Goal: Transaction & Acquisition: Purchase product/service

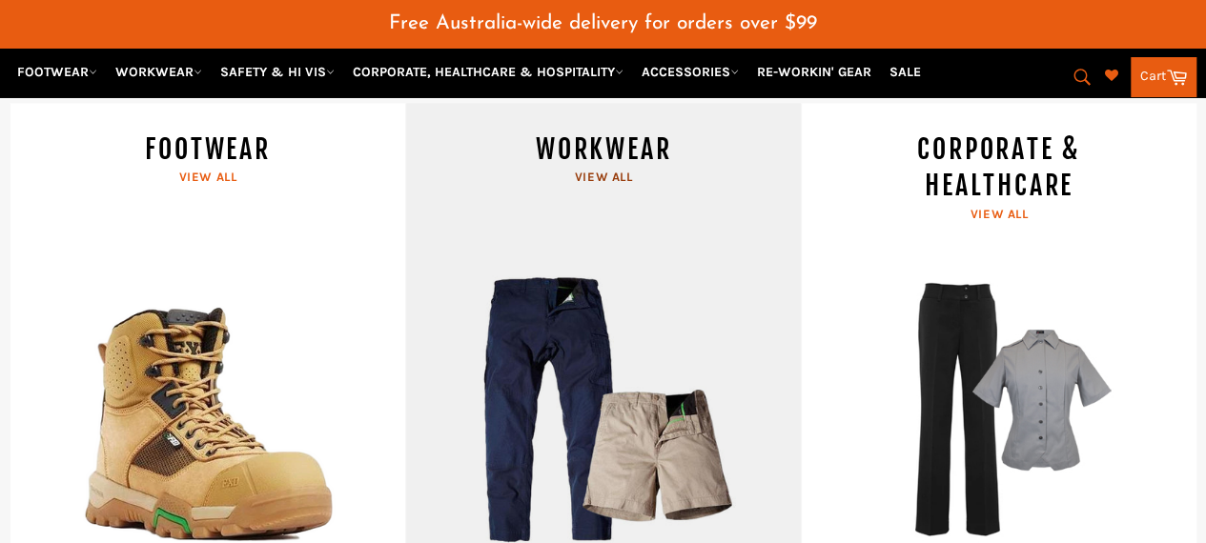
scroll to position [808, 0]
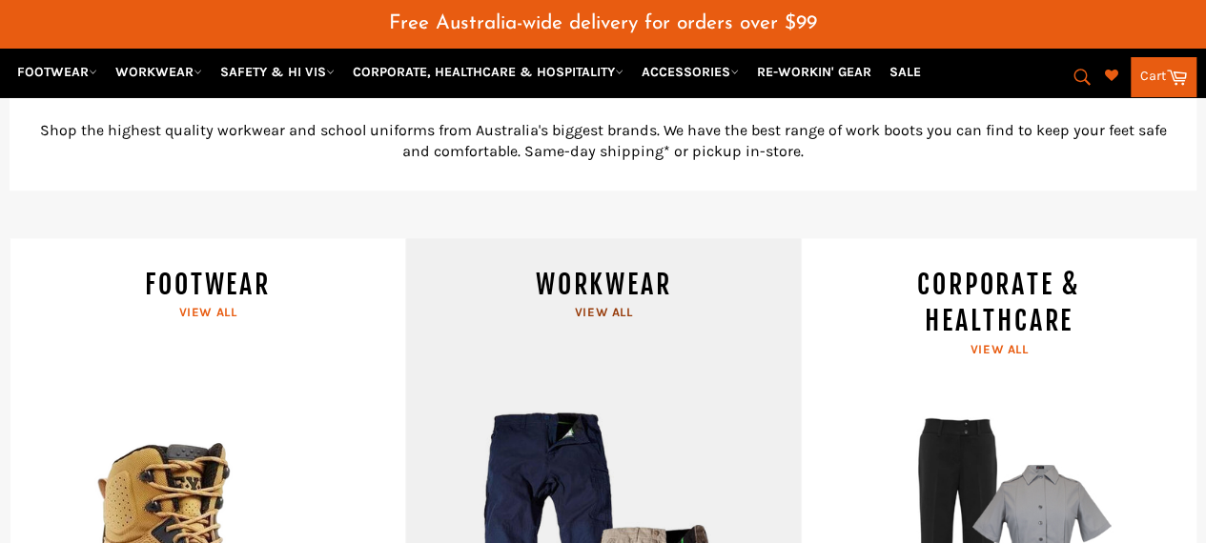
click at [625, 275] on link "WORKWEAR View all" at bounding box center [603, 489] width 396 height 503
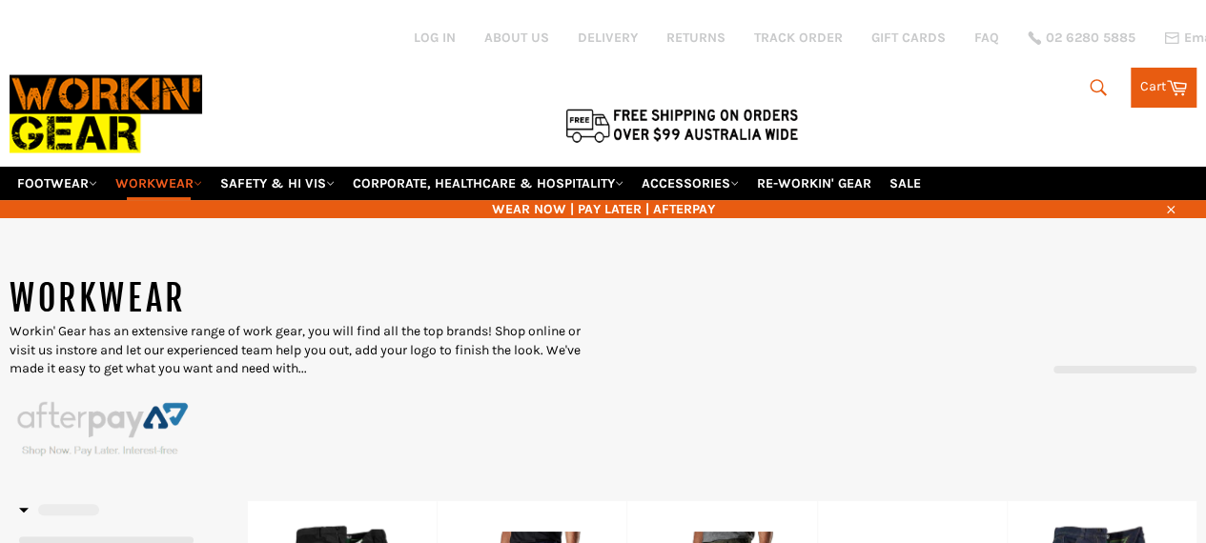
select select "******"
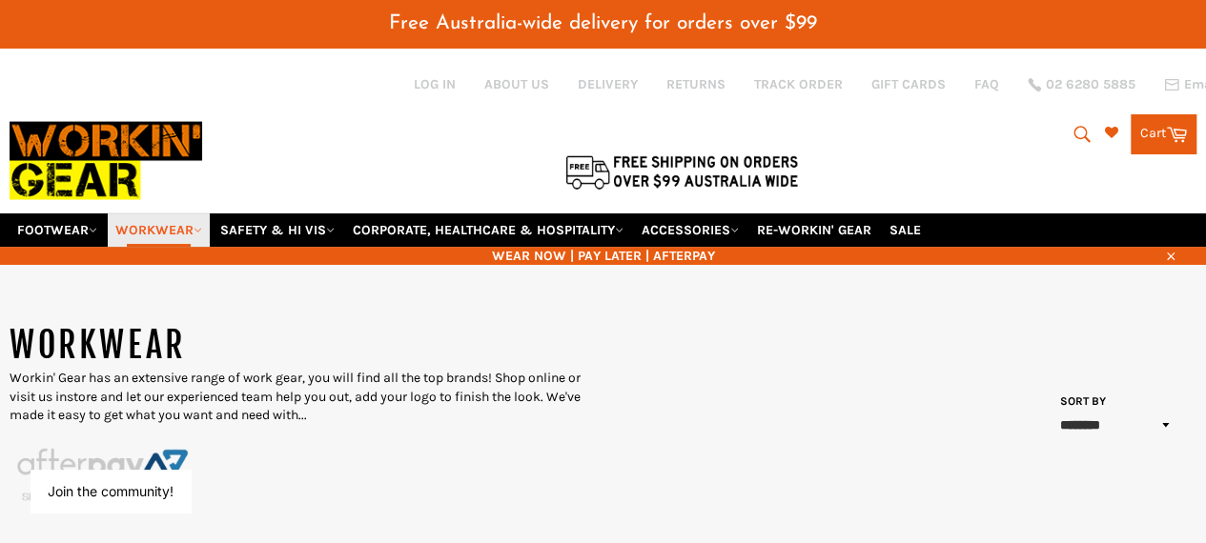
click at [188, 214] on link "WORKWEAR" at bounding box center [159, 230] width 102 height 33
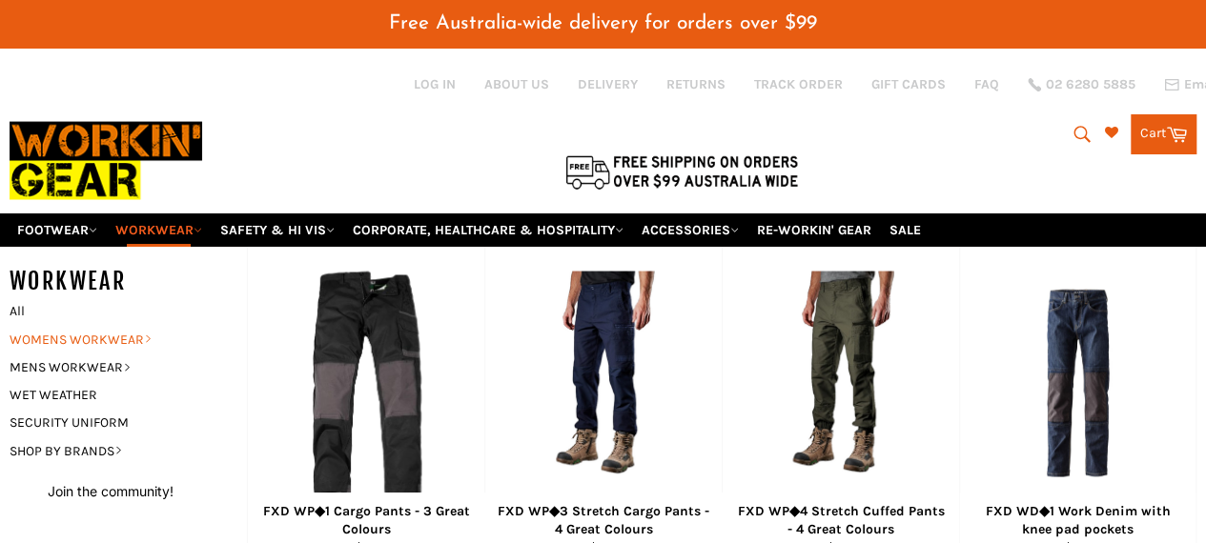
click at [72, 326] on link "WOMENS WORKWEAR" at bounding box center [114, 340] width 228 height 28
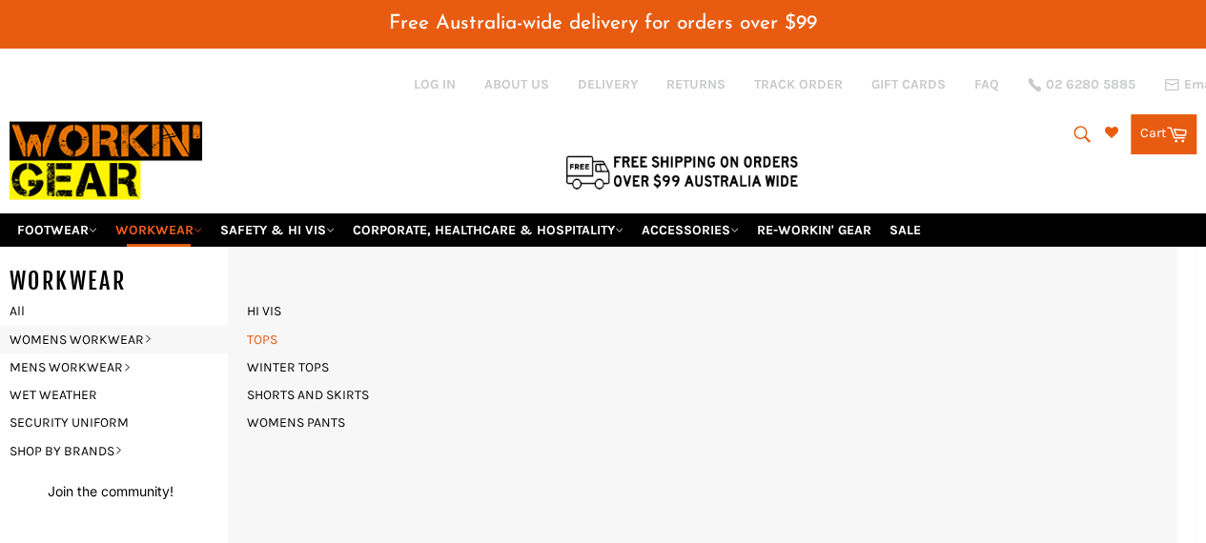
click at [265, 326] on link "TOPS" at bounding box center [262, 340] width 50 height 28
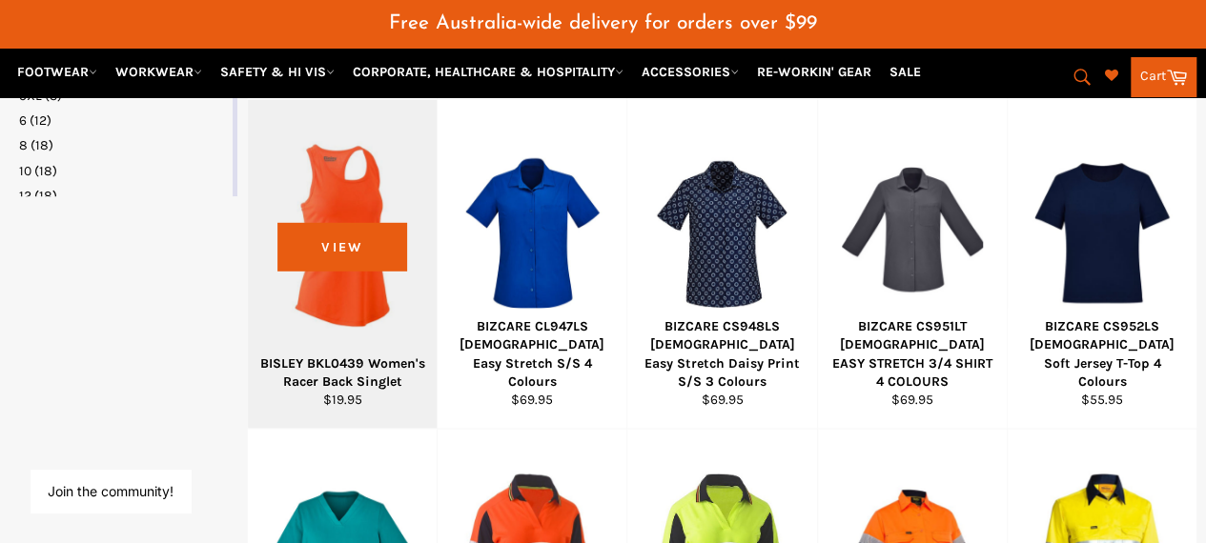
scroll to position [1571, 0]
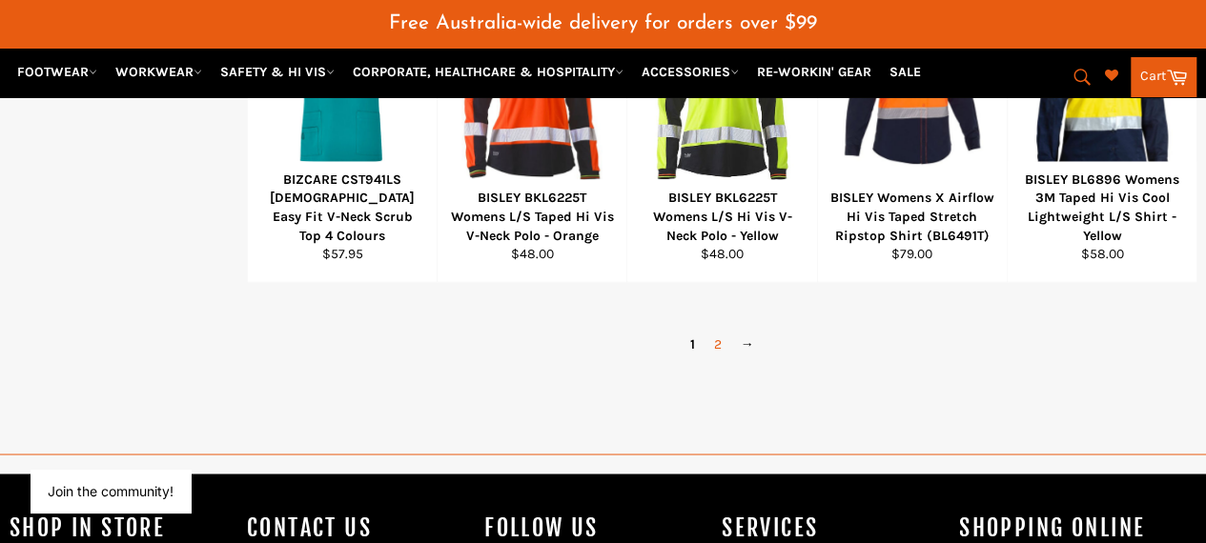
click at [714, 330] on link "2" at bounding box center [717, 344] width 27 height 28
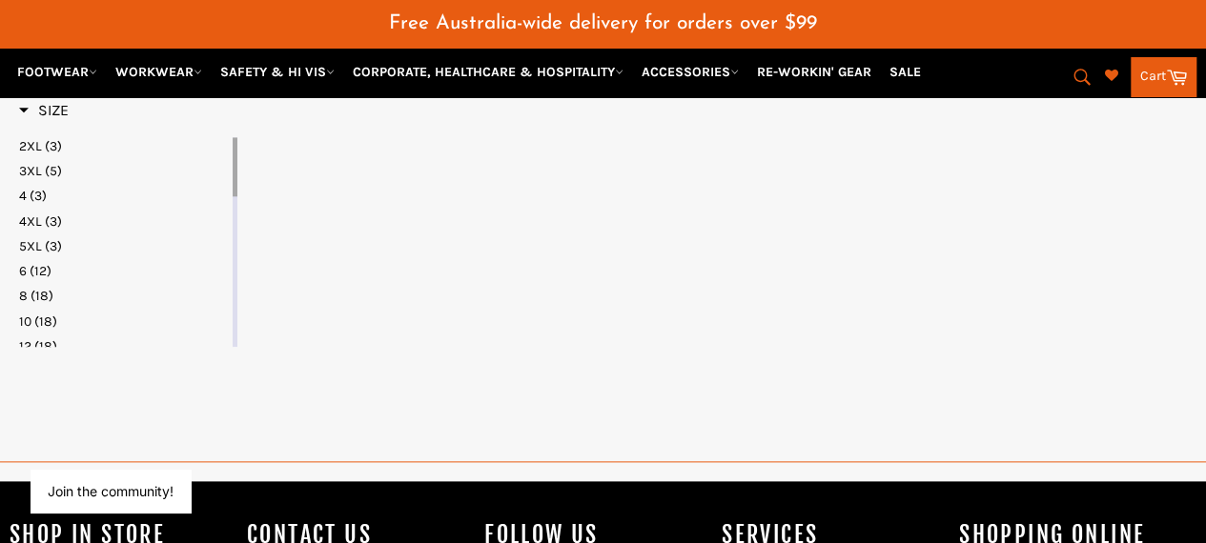
scroll to position [999, 0]
